Goal: Transaction & Acquisition: Purchase product/service

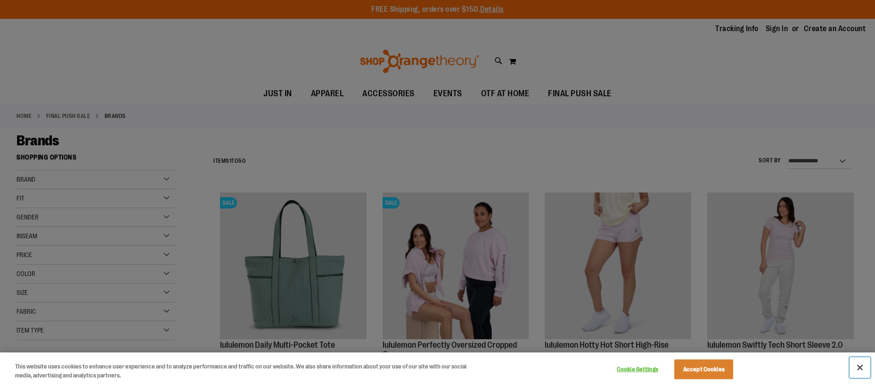
click at [857, 369] on button "Close" at bounding box center [860, 367] width 21 height 21
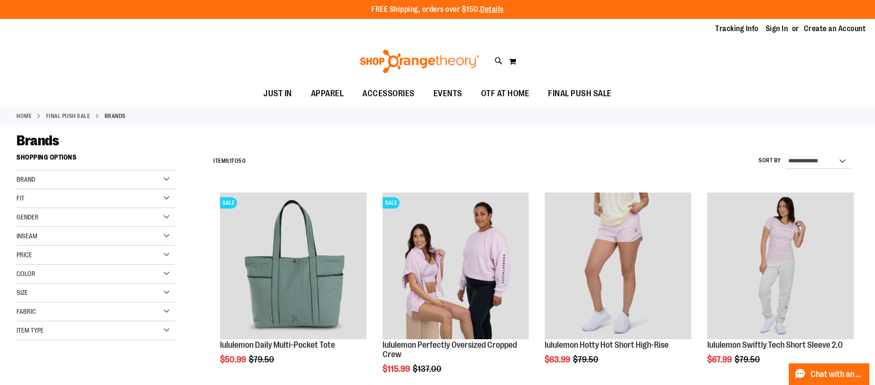
click at [168, 219] on div "Gender" at bounding box center [95, 217] width 159 height 19
click at [36, 246] on link "Women 37 items" at bounding box center [90, 246] width 152 height 10
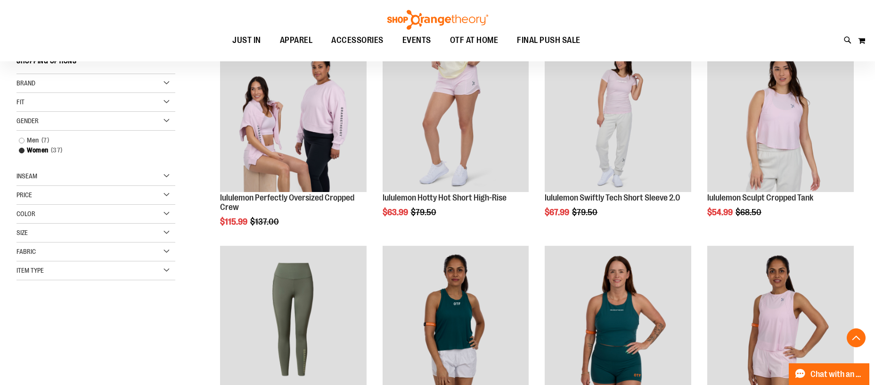
scroll to position [149, 0]
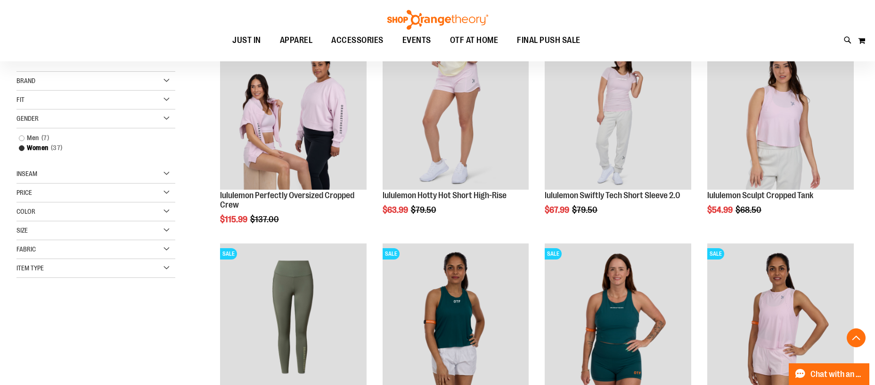
click at [167, 98] on div "Fit" at bounding box center [95, 99] width 159 height 19
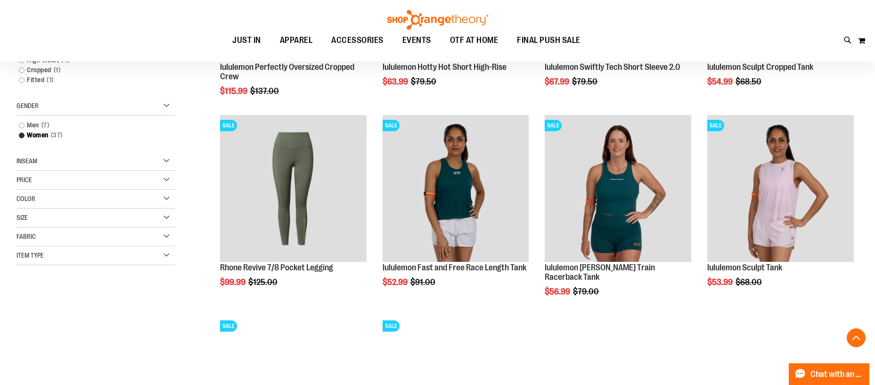
scroll to position [286, 0]
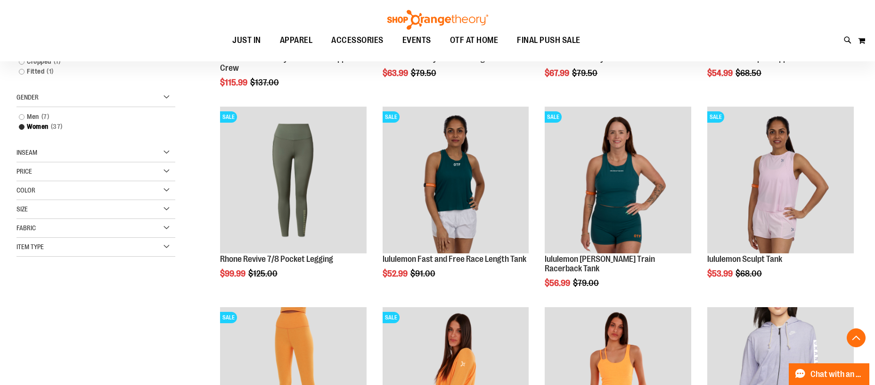
click at [168, 209] on div "Size" at bounding box center [95, 209] width 159 height 19
click at [110, 234] on div "2" at bounding box center [110, 233] width 14 height 14
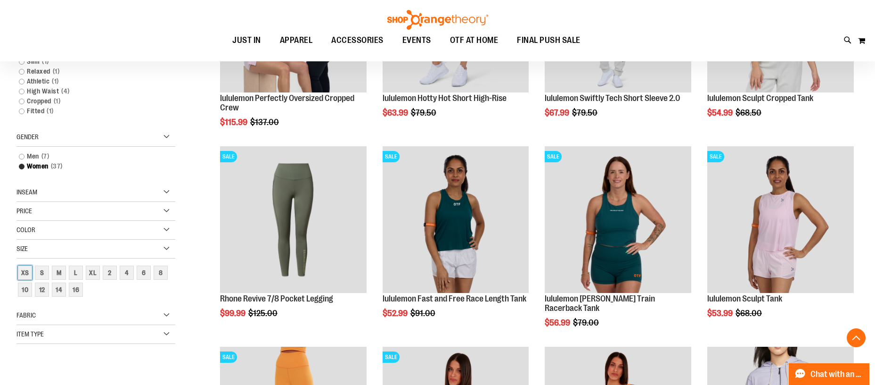
click at [24, 269] on div "XS" at bounding box center [25, 272] width 14 height 14
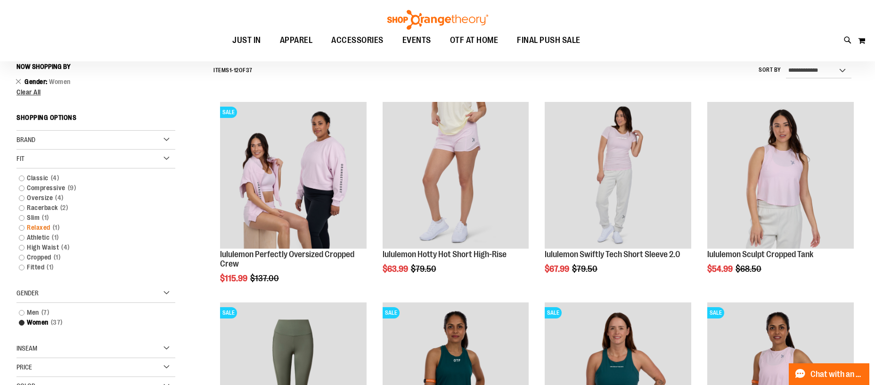
scroll to position [88, 0]
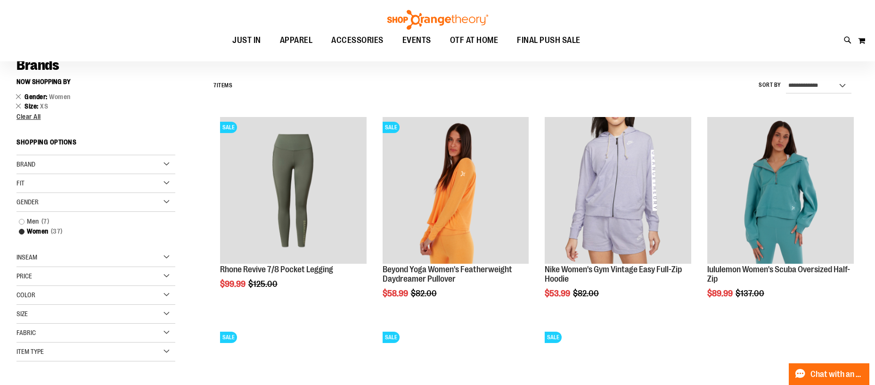
scroll to position [94, 0]
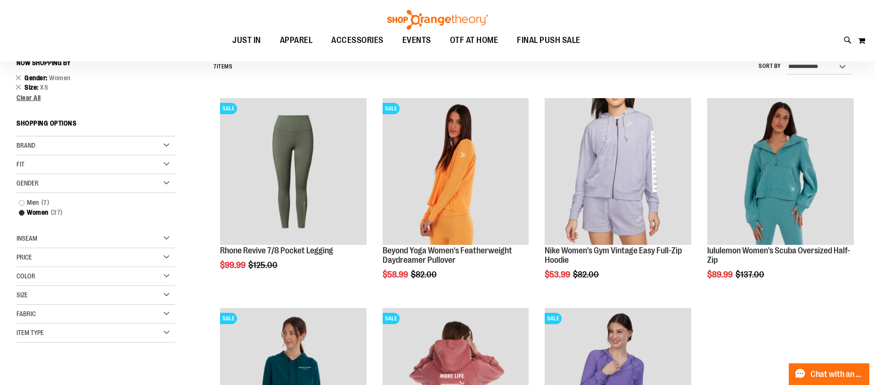
click at [165, 296] on div "Size" at bounding box center [95, 295] width 159 height 19
click at [126, 322] on div "2" at bounding box center [127, 319] width 14 height 14
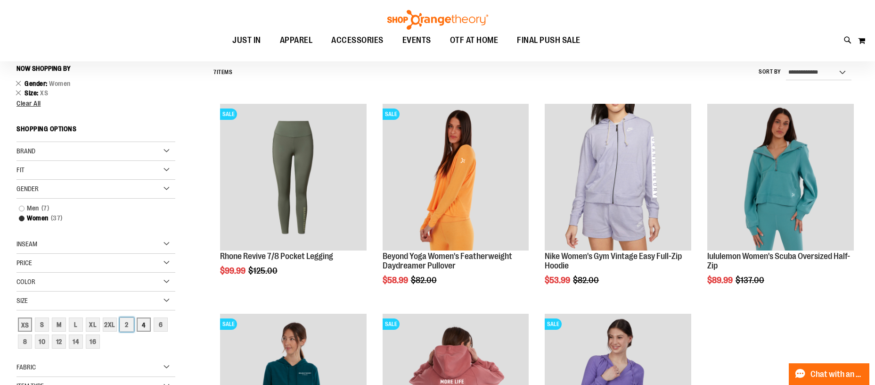
scroll to position [88, 0]
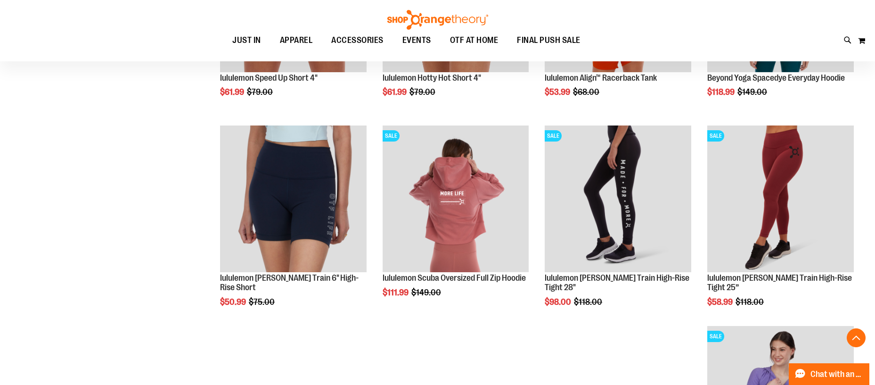
scroll to position [893, 0]
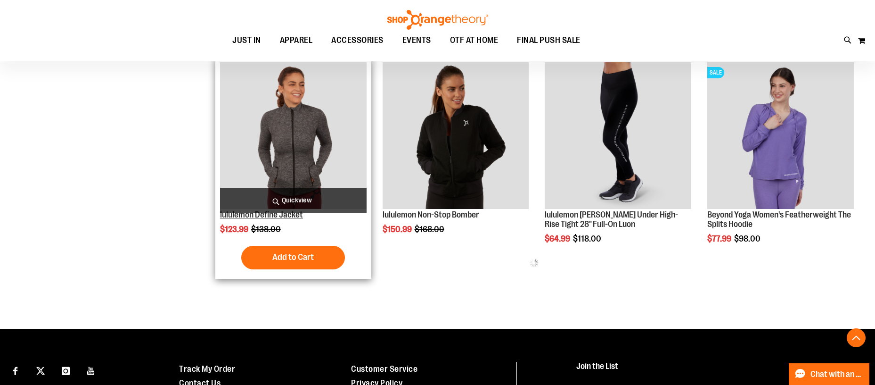
scroll to position [1131, 0]
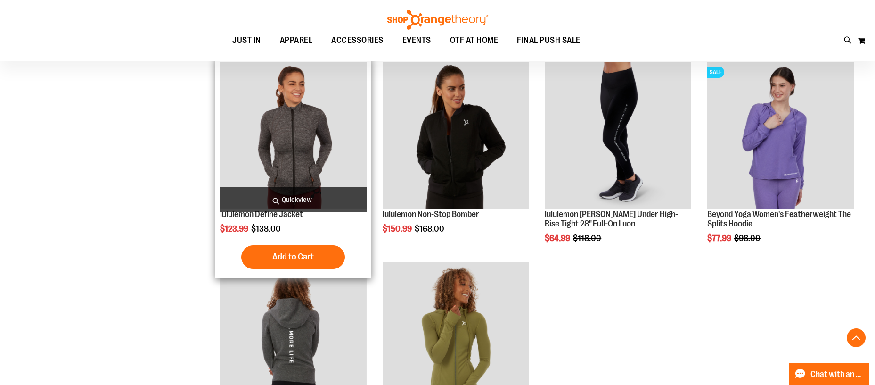
click at [321, 150] on img "product" at bounding box center [293, 135] width 147 height 147
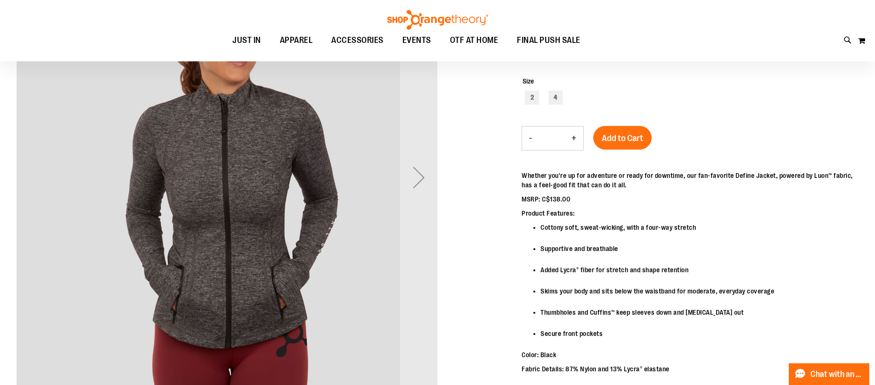
scroll to position [66, 0]
click at [424, 182] on div "Next" at bounding box center [419, 178] width 38 height 38
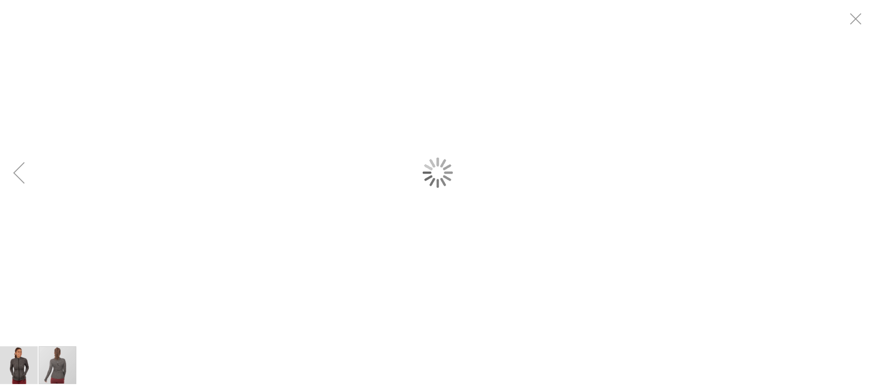
scroll to position [0, 0]
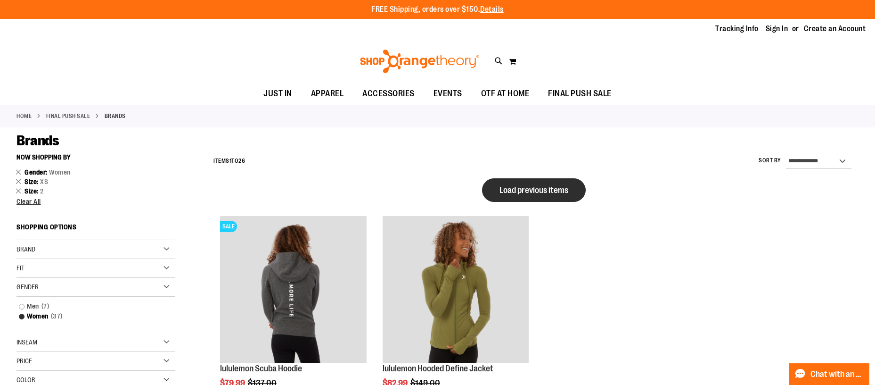
click at [535, 193] on span "Load previous items" at bounding box center [534, 189] width 69 height 9
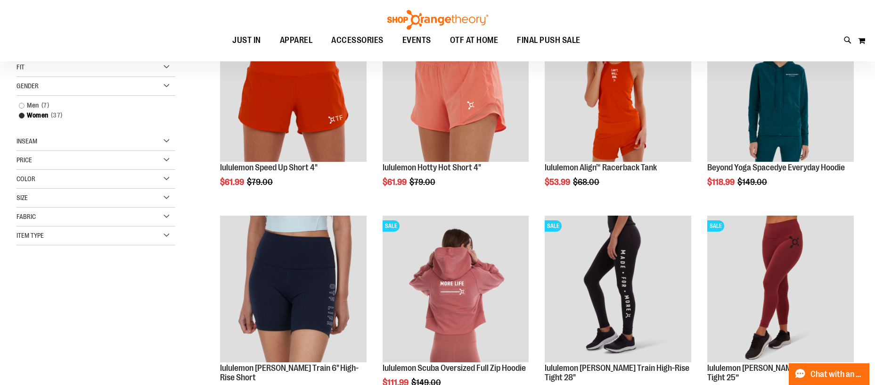
scroll to position [97, 0]
click at [169, 195] on div "Size" at bounding box center [95, 197] width 159 height 19
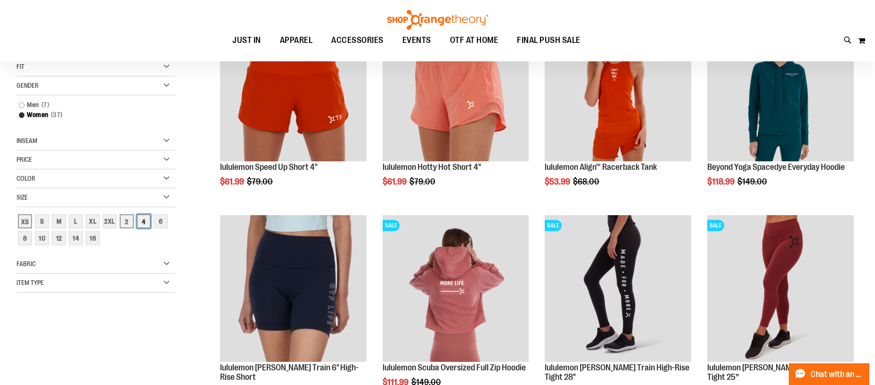
click at [146, 223] on div "4" at bounding box center [144, 221] width 14 height 14
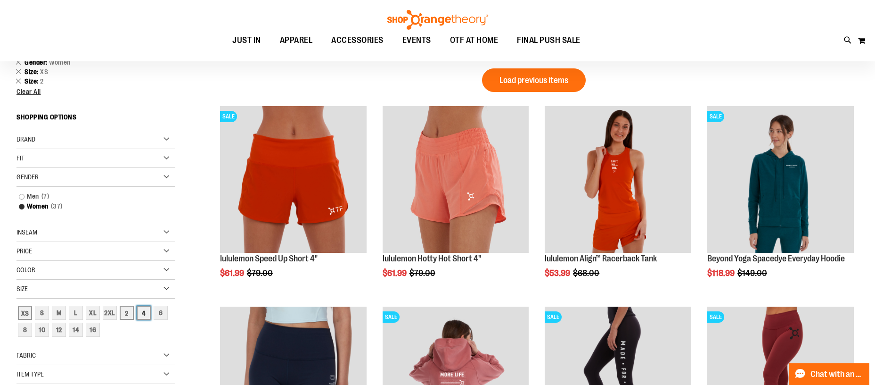
scroll to position [0, 0]
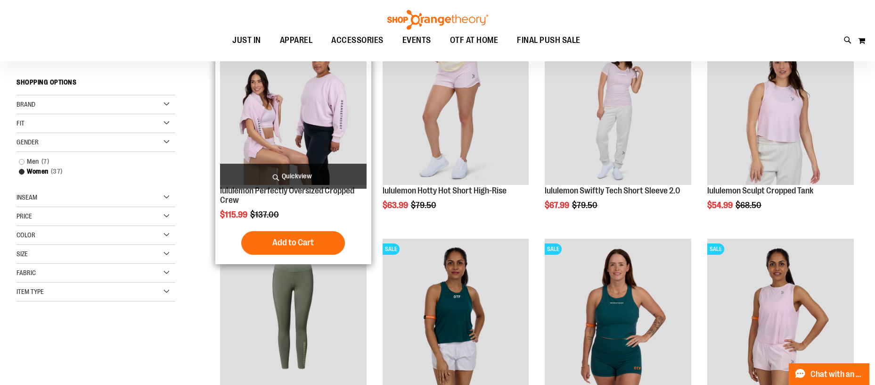
scroll to position [36, 0]
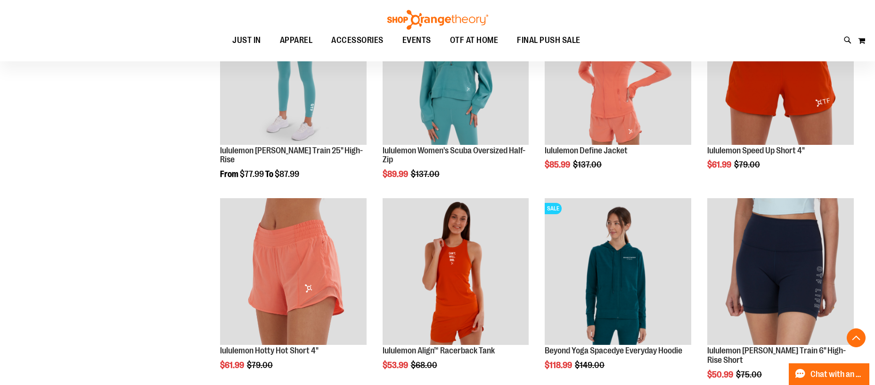
scroll to position [693, 0]
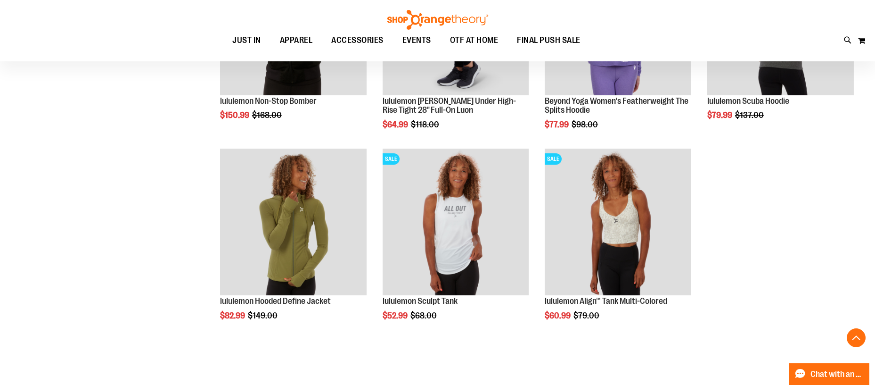
scroll to position [1341, 0]
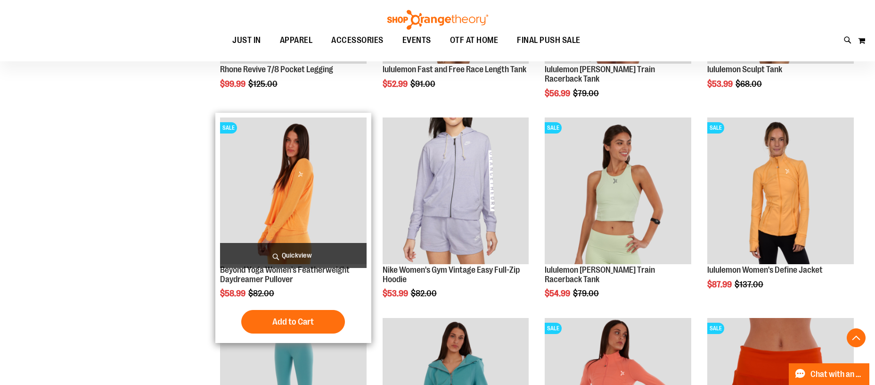
scroll to position [368, 0]
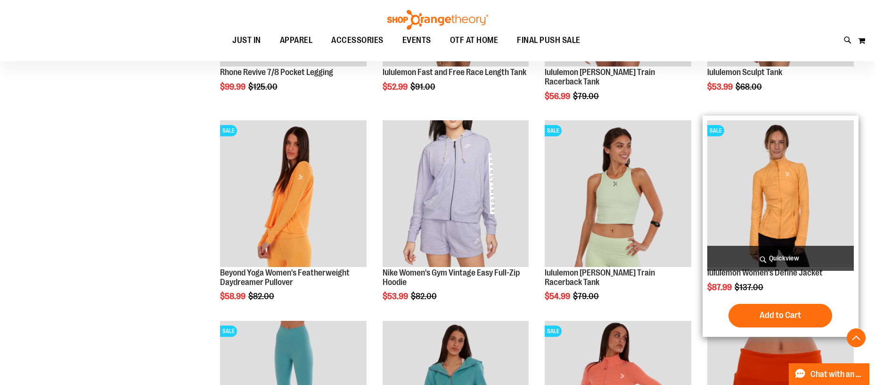
click at [785, 194] on img "product" at bounding box center [780, 193] width 147 height 147
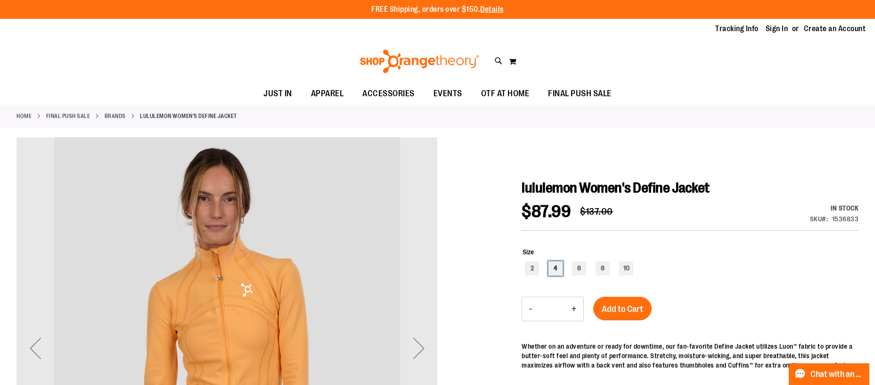
click at [558, 267] on div "4" at bounding box center [556, 268] width 14 height 14
type input "***"
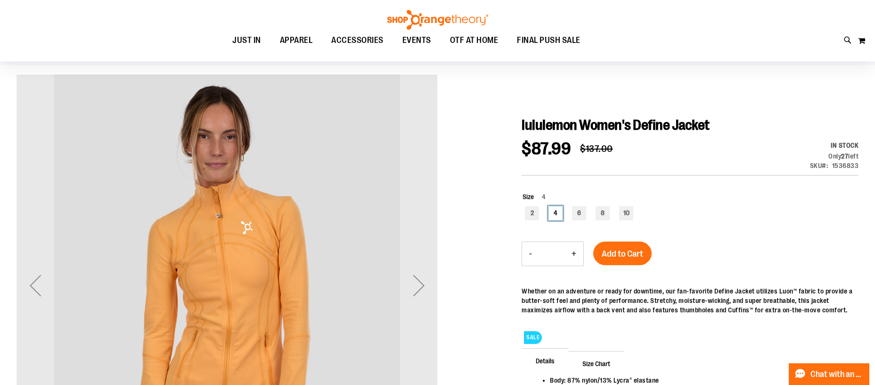
scroll to position [69, 0]
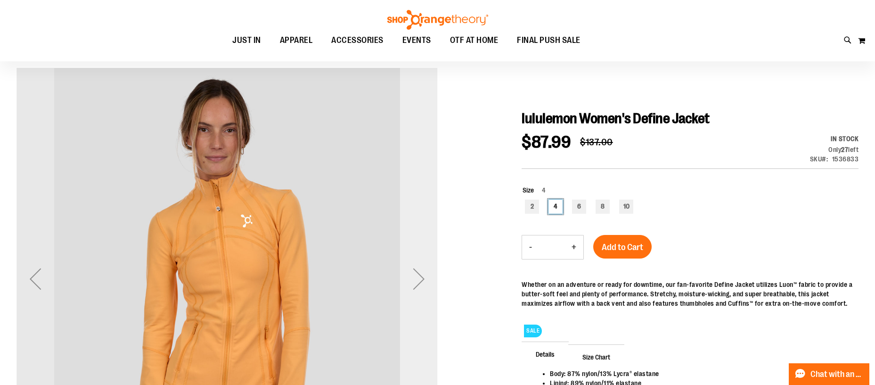
click at [421, 278] on div "Next" at bounding box center [419, 279] width 38 height 38
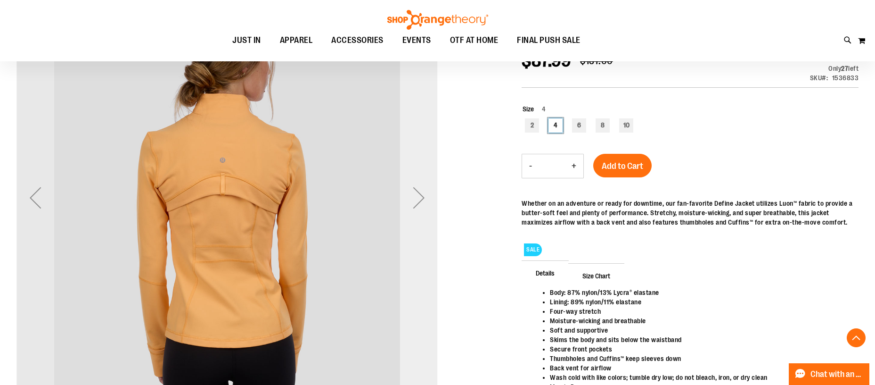
scroll to position [152, 0]
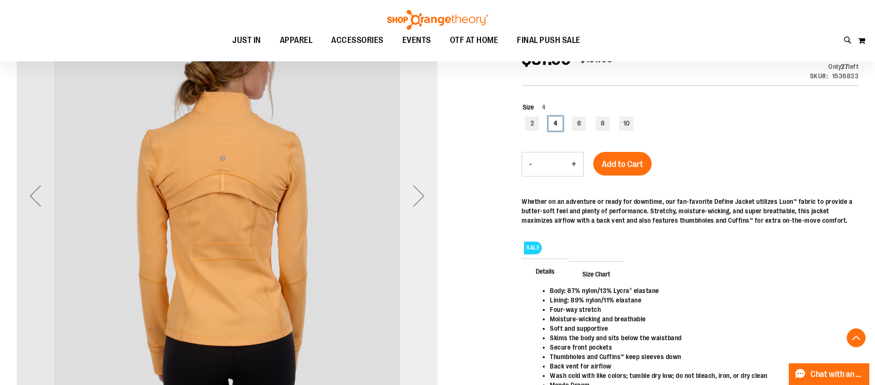
click at [410, 197] on div "Next" at bounding box center [419, 196] width 38 height 38
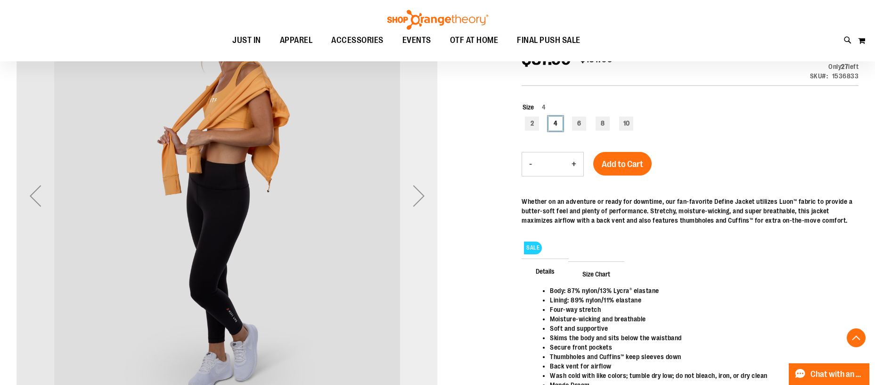
click at [410, 197] on div "Next" at bounding box center [419, 196] width 38 height 38
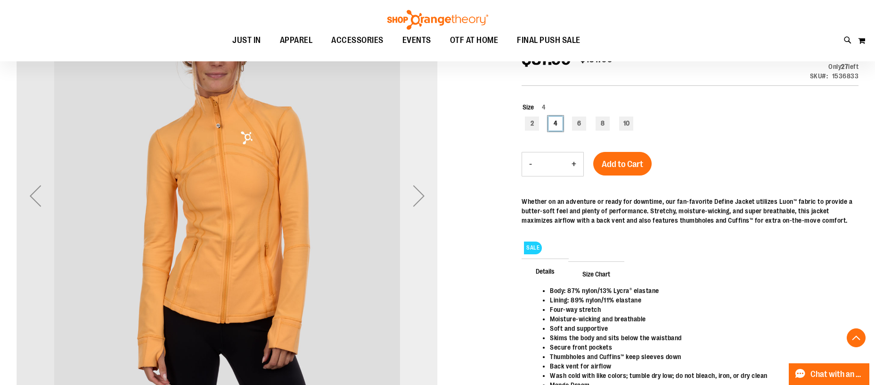
click at [410, 197] on div "Next" at bounding box center [419, 196] width 38 height 38
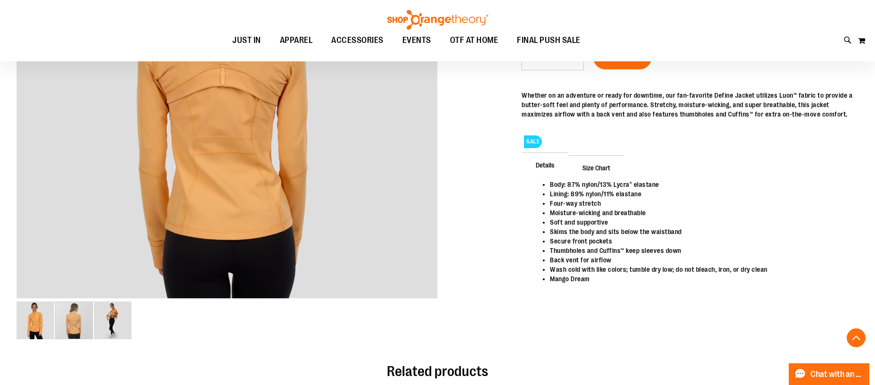
scroll to position [259, 0]
